Goal: Information Seeking & Learning: Learn about a topic

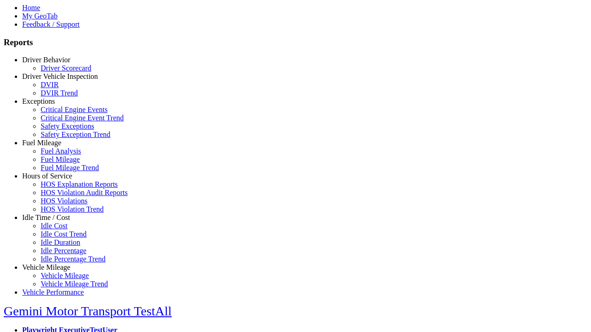
click at [53, 222] on link "Idle Time / Cost" at bounding box center [46, 218] width 48 height 8
click at [60, 230] on link "Idle Cost" at bounding box center [54, 226] width 27 height 8
select select "**"
select select
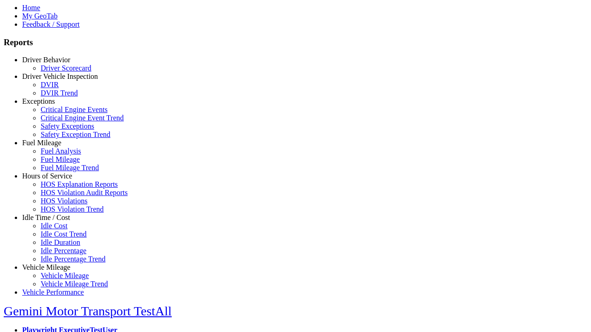
select select
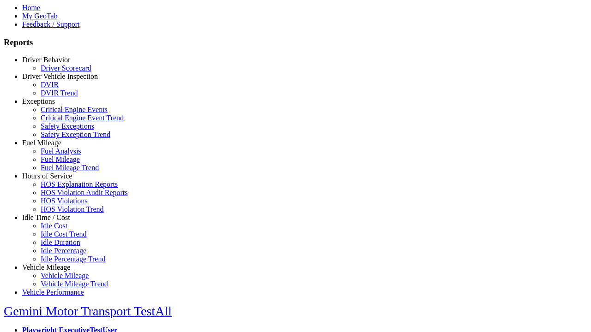
select select
